Goal: Find specific page/section: Find specific page/section

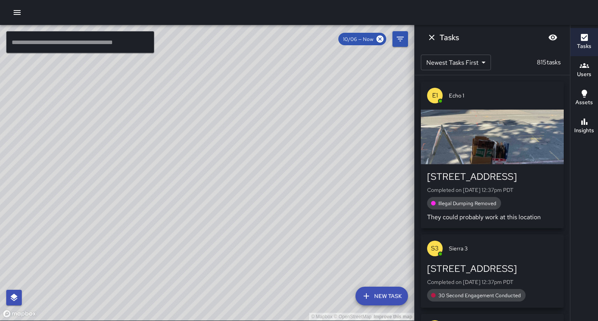
scroll to position [55, 0]
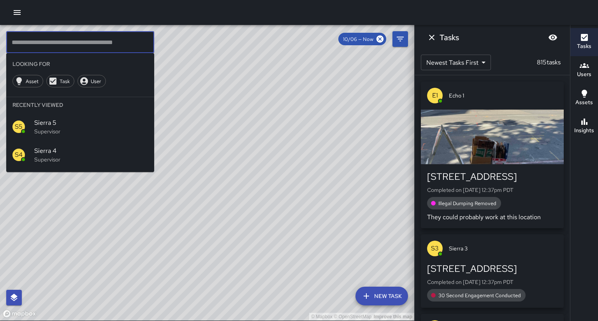
click at [78, 42] on input "text" at bounding box center [80, 42] width 148 height 22
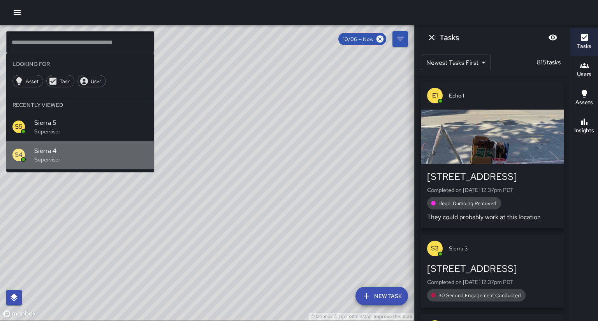
click at [61, 155] on p "Supervisor" at bounding box center [91, 159] width 114 height 8
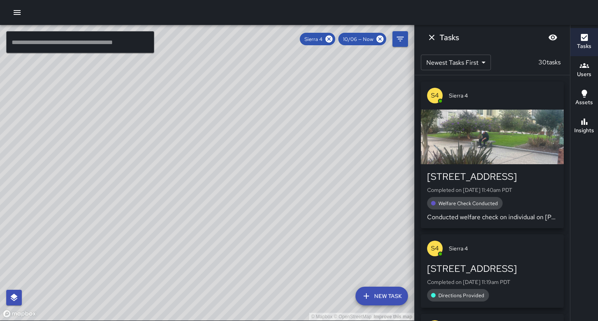
drag, startPoint x: 343, startPoint y: 62, endPoint x: 329, endPoint y: 92, distance: 33.8
click at [334, 86] on div "© Mapbox © OpenStreetMap Improve this map" at bounding box center [207, 172] width 414 height 295
drag, startPoint x: 333, startPoint y: 120, endPoint x: 313, endPoint y: 164, distance: 49.0
click at [314, 164] on div "© Mapbox © OpenStreetMap Improve this map" at bounding box center [207, 172] width 414 height 295
click at [333, 39] on icon at bounding box center [329, 39] width 9 height 9
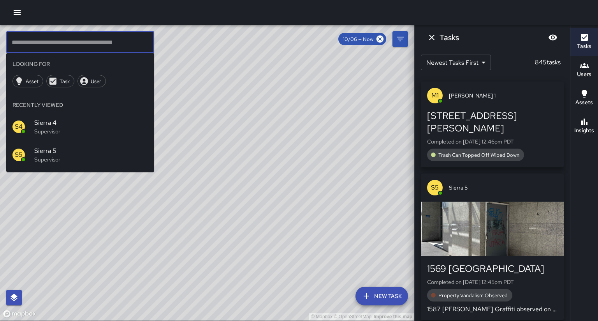
click at [55, 42] on input "text" at bounding box center [80, 42] width 148 height 22
click at [59, 118] on span "Sierra 4" at bounding box center [91, 122] width 114 height 9
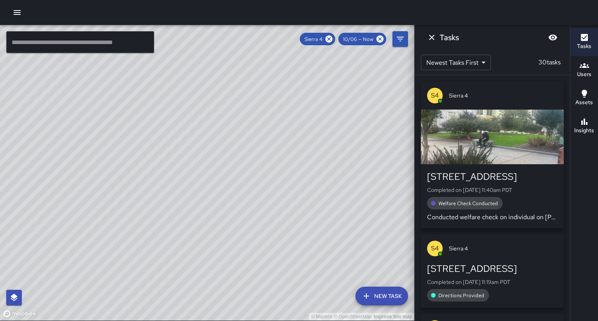
click at [477, 155] on div "button" at bounding box center [492, 136] width 143 height 55
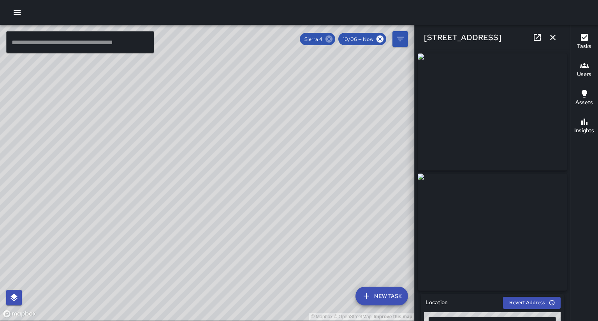
click at [333, 39] on icon at bounding box center [329, 38] width 7 height 7
click at [558, 36] on button "button" at bounding box center [553, 38] width 16 height 16
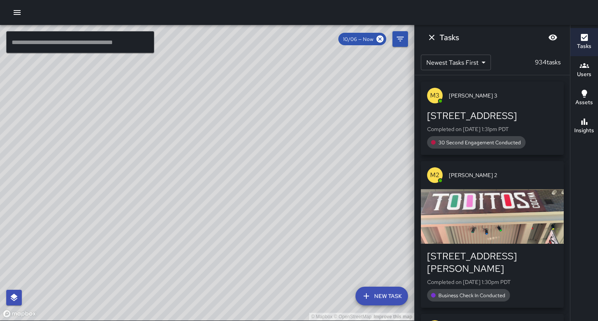
click at [136, 48] on input "text" at bounding box center [80, 42] width 148 height 22
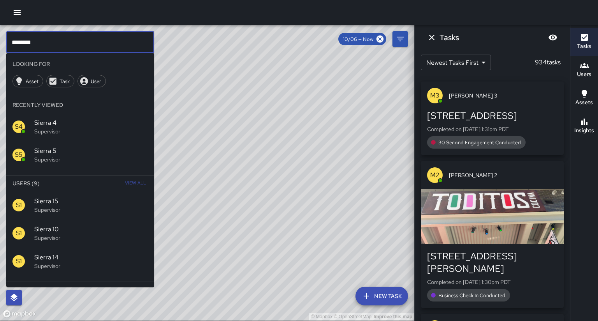
click at [139, 177] on span "View All" at bounding box center [135, 183] width 21 height 12
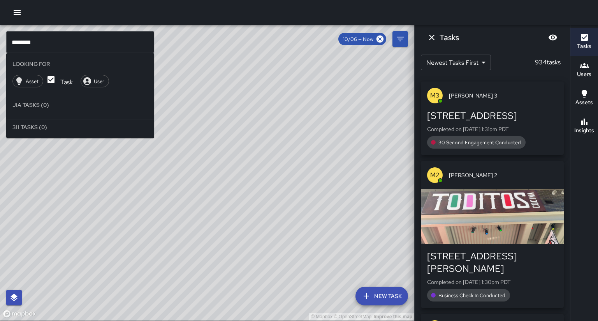
click at [93, 36] on input "********" at bounding box center [80, 42] width 148 height 22
type input "*"
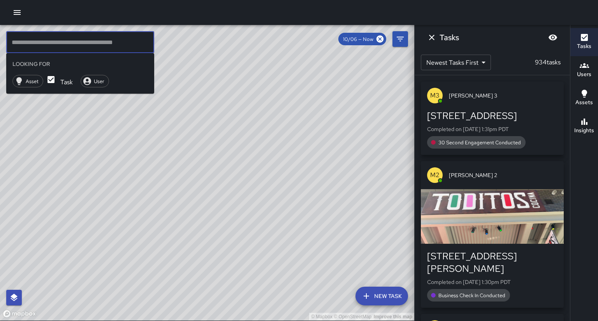
click at [433, 36] on icon "Dismiss" at bounding box center [431, 37] width 9 height 9
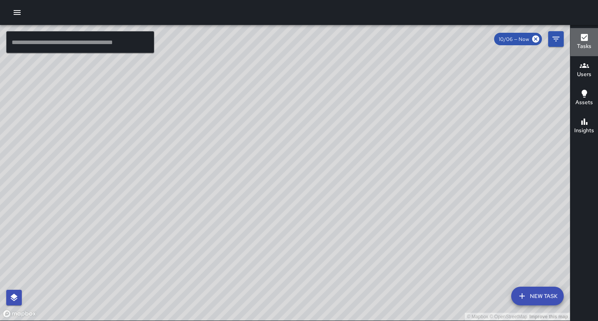
click at [584, 51] on button "Tasks" at bounding box center [585, 42] width 28 height 28
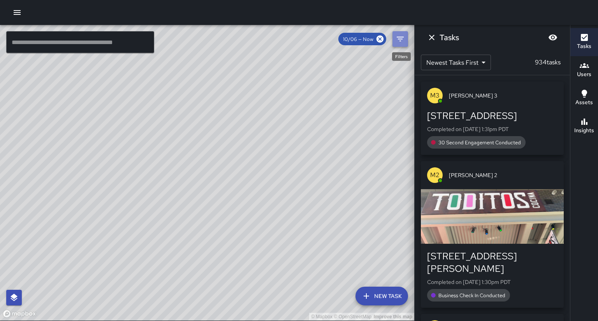
click at [399, 37] on icon "Filters" at bounding box center [400, 39] width 7 height 5
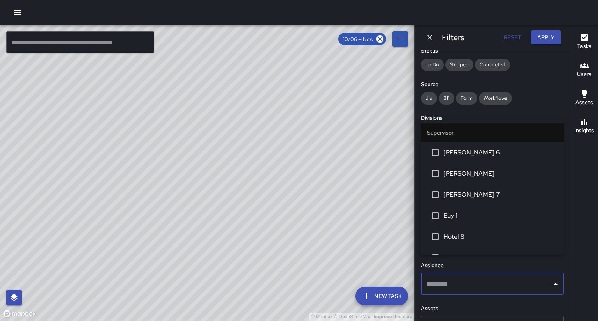
click at [502, 276] on input "text" at bounding box center [487, 283] width 124 height 15
type input "********"
click at [496, 211] on span "Sierra 1" at bounding box center [501, 215] width 114 height 9
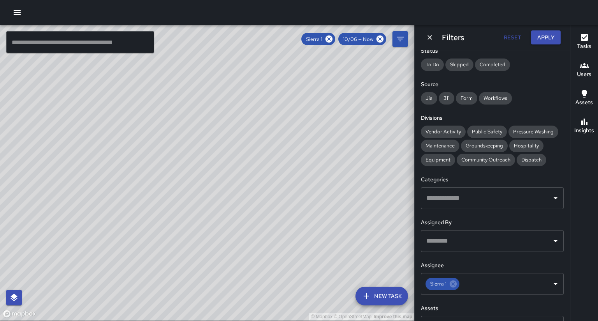
drag, startPoint x: 329, startPoint y: 199, endPoint x: 363, endPoint y: 123, distance: 83.0
click at [363, 123] on div "© Mapbox © OpenStreetMap Improve this map" at bounding box center [207, 172] width 414 height 295
drag, startPoint x: 260, startPoint y: 195, endPoint x: 205, endPoint y: 184, distance: 56.1
click at [206, 184] on div "© Mapbox © OpenStreetMap Improve this map" at bounding box center [207, 172] width 414 height 295
drag, startPoint x: 205, startPoint y: 183, endPoint x: 184, endPoint y: 169, distance: 25.8
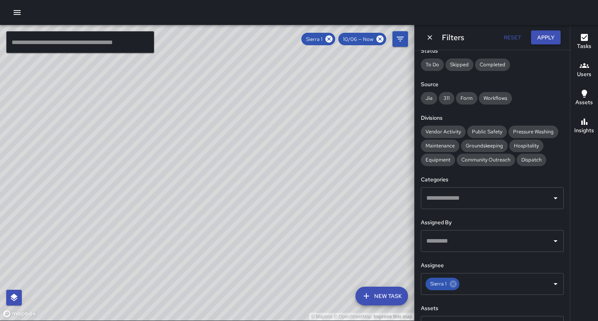
click at [184, 169] on div "© Mapbox © OpenStreetMap Improve this map" at bounding box center [207, 172] width 414 height 295
click at [333, 38] on icon at bounding box center [329, 38] width 7 height 7
click at [447, 273] on div "​" at bounding box center [492, 284] width 143 height 22
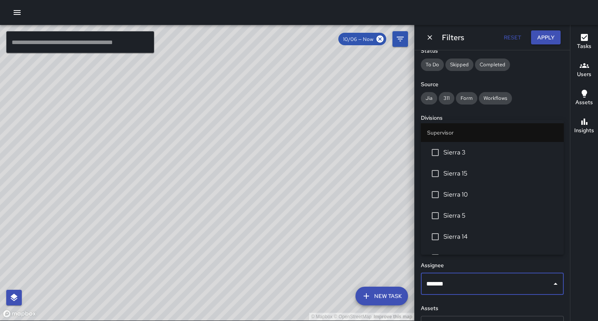
type input "********"
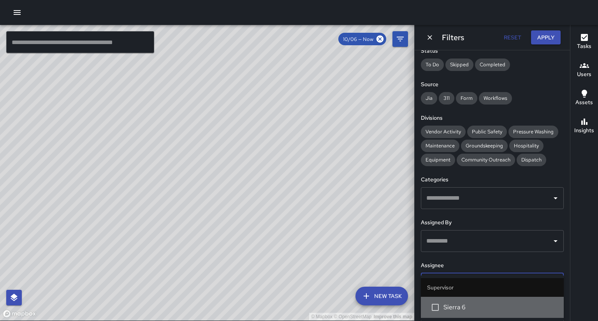
click at [457, 305] on span "Sierra 6" at bounding box center [501, 306] width 114 height 9
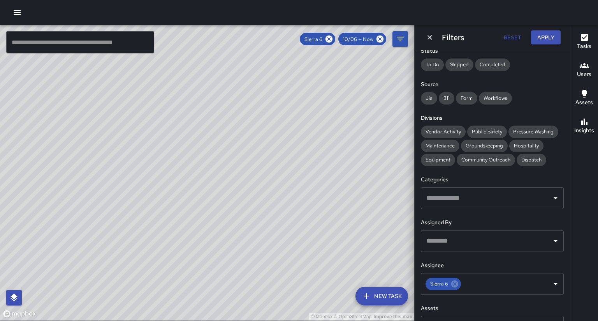
drag, startPoint x: 274, startPoint y: 217, endPoint x: 331, endPoint y: 130, distance: 103.5
click at [331, 130] on div "© Mapbox © OpenStreetMap Improve this map" at bounding box center [207, 172] width 414 height 295
drag, startPoint x: 234, startPoint y: 226, endPoint x: 244, endPoint y: 214, distance: 15.5
click at [244, 214] on div "© Mapbox © OpenStreetMap Improve this map" at bounding box center [207, 172] width 414 height 295
drag, startPoint x: 124, startPoint y: 85, endPoint x: 148, endPoint y: 142, distance: 62.4
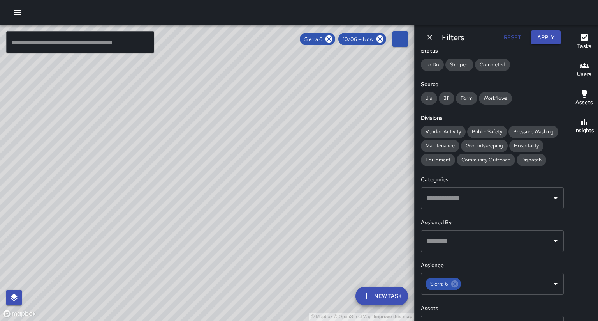
click at [148, 142] on div "© Mapbox © OpenStreetMap Improve this map" at bounding box center [207, 172] width 414 height 295
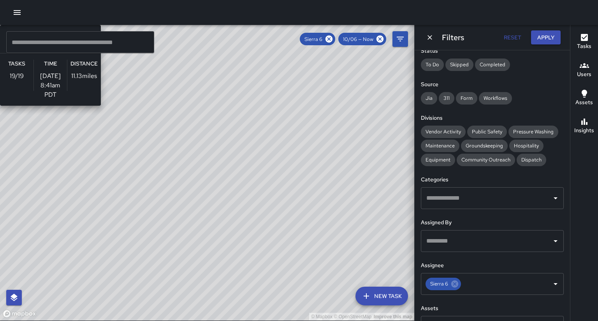
drag, startPoint x: 149, startPoint y: 212, endPoint x: 120, endPoint y: 123, distance: 94.2
click at [120, 119] on div "© Mapbox © OpenStreetMap Improve this map S6 Sierra 6 Supervisor Tasks 19 / 19 …" at bounding box center [207, 172] width 414 height 295
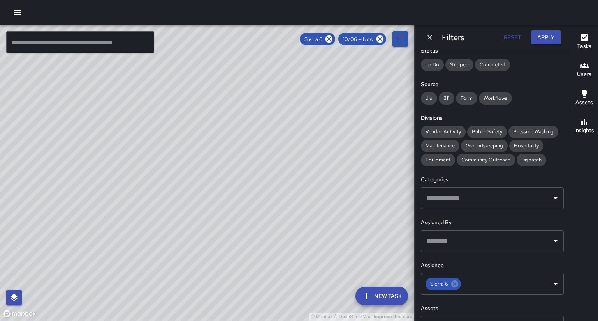
drag, startPoint x: 135, startPoint y: 153, endPoint x: 127, endPoint y: 178, distance: 27.0
click at [111, 200] on div "© Mapbox © OpenStreetMap Improve this map" at bounding box center [207, 172] width 414 height 295
drag, startPoint x: 134, startPoint y: 164, endPoint x: 121, endPoint y: 192, distance: 31.4
click at [120, 197] on div "© Mapbox © OpenStreetMap Improve this map" at bounding box center [207, 172] width 414 height 295
click at [333, 39] on icon at bounding box center [329, 38] width 7 height 7
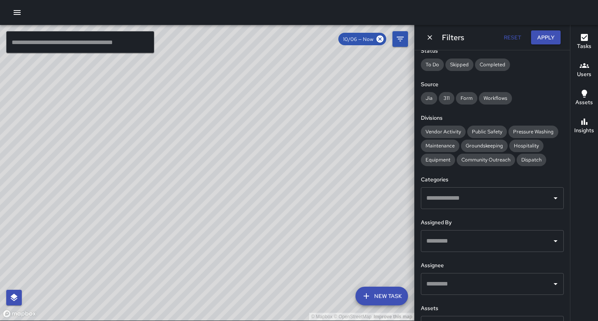
drag, startPoint x: 309, startPoint y: 122, endPoint x: 263, endPoint y: 217, distance: 105.9
click at [263, 217] on div "© Mapbox © OpenStreetMap Improve this map" at bounding box center [207, 172] width 414 height 295
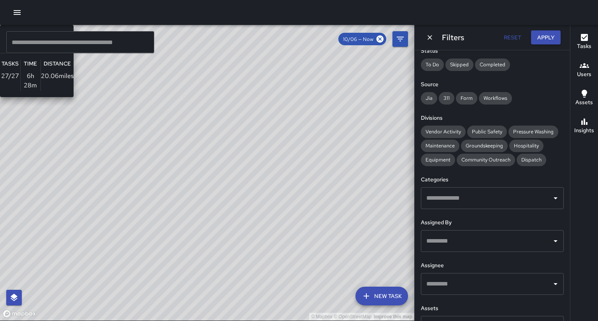
click at [333, 169] on div "© Mapbox © OpenStreetMap Improve this map S2 Sierra 2 Supervisor Tasks 27 / 27 …" at bounding box center [207, 172] width 414 height 295
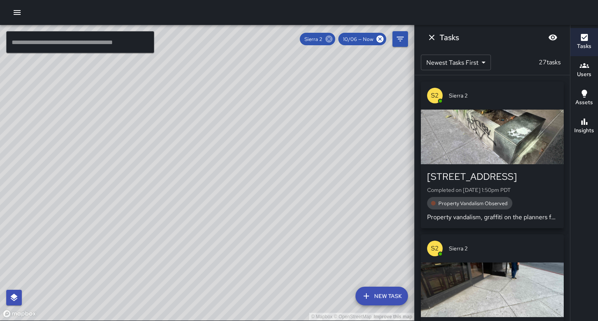
click at [333, 41] on icon at bounding box center [329, 39] width 9 height 9
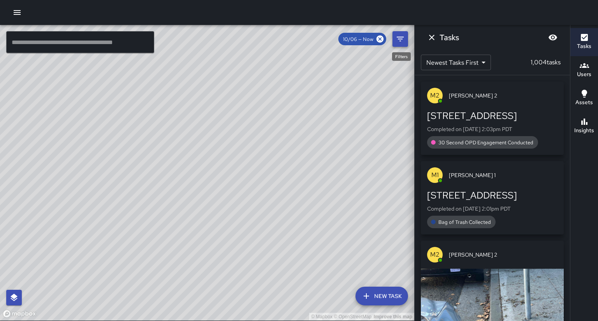
click at [404, 39] on button "Filters" at bounding box center [401, 39] width 16 height 16
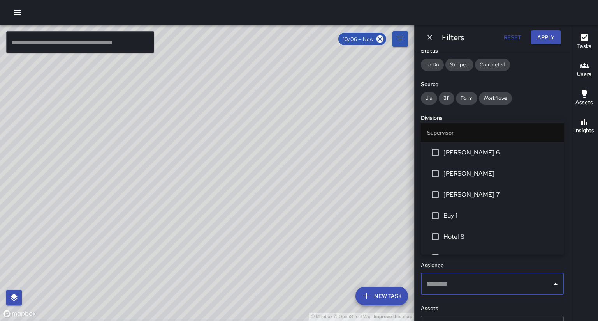
click at [486, 276] on input "text" at bounding box center [487, 283] width 124 height 15
type input "********"
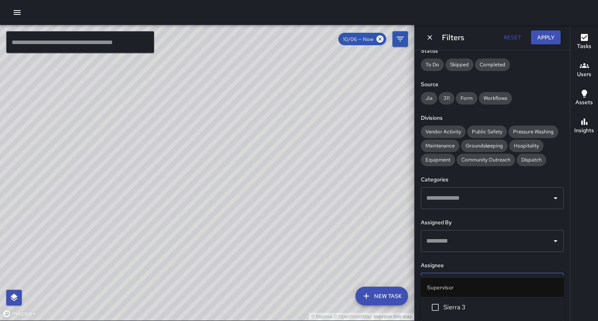
click at [485, 302] on span "Sierra 3" at bounding box center [501, 306] width 114 height 9
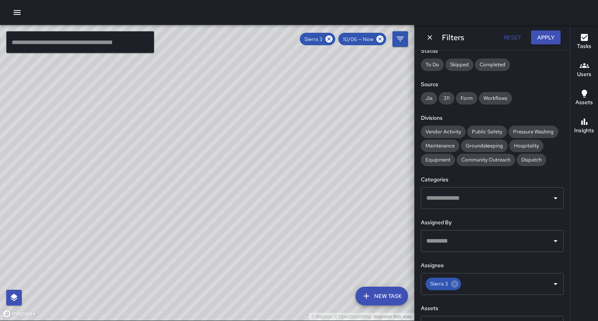
drag, startPoint x: 345, startPoint y: 261, endPoint x: 352, endPoint y: 239, distance: 22.5
click at [352, 239] on div "© Mapbox © OpenStreetMap Improve this map" at bounding box center [207, 172] width 414 height 295
drag, startPoint x: 352, startPoint y: 241, endPoint x: 347, endPoint y: 234, distance: 8.8
click at [353, 236] on div "© Mapbox © OpenStreetMap Improve this map" at bounding box center [207, 172] width 414 height 295
click at [333, 41] on icon at bounding box center [329, 38] width 7 height 7
